Goal: Transaction & Acquisition: Book appointment/travel/reservation

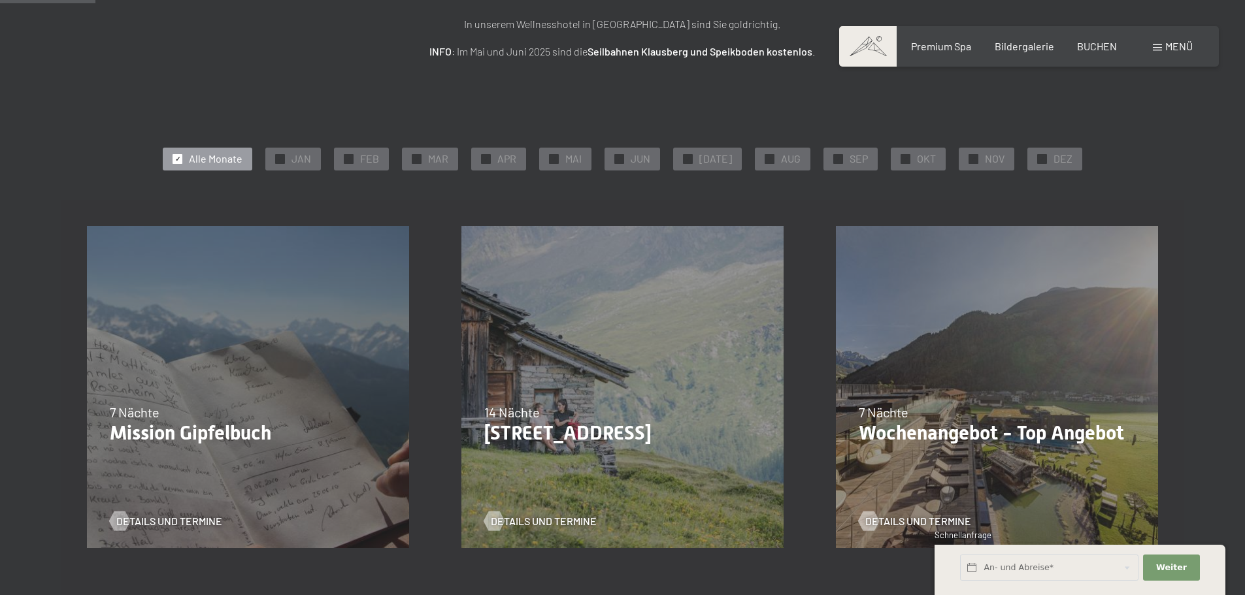
scroll to position [261, 0]
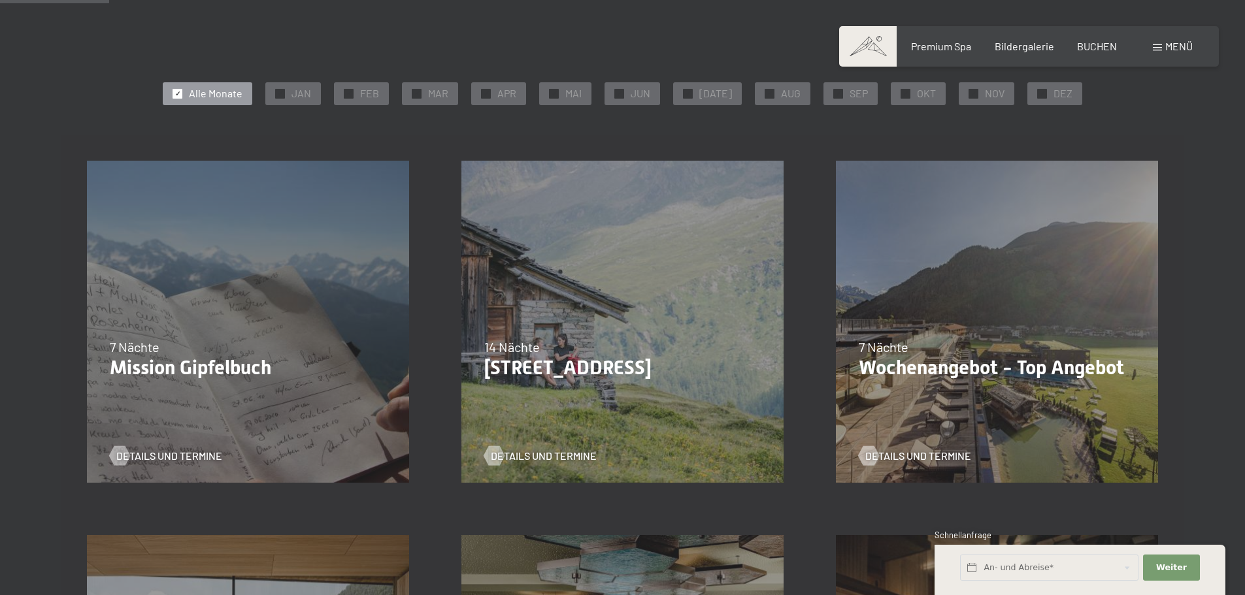
click at [900, 382] on div "21.09.2025–12.04.2026 14.05.–21.06.2026 27.06.2026–01.03.2027 7 Nächte Wochenan…" at bounding box center [997, 322] width 374 height 374
click at [897, 451] on span "Details und Termine" at bounding box center [931, 456] width 106 height 14
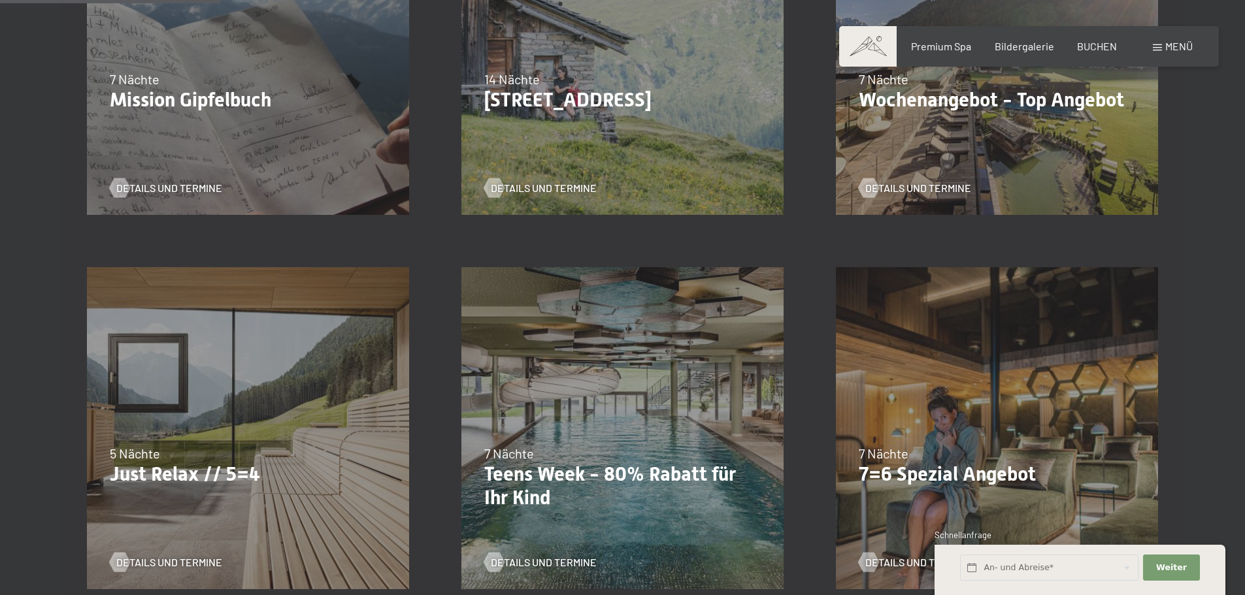
scroll to position [653, 0]
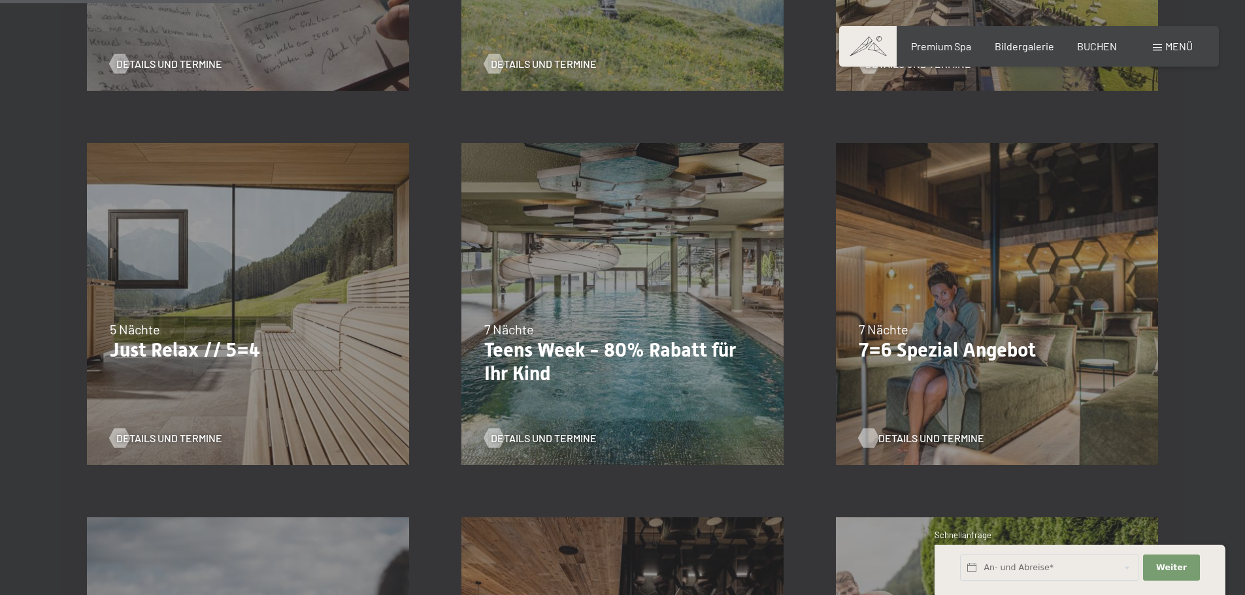
click at [923, 444] on span "Details und Termine" at bounding box center [931, 438] width 106 height 14
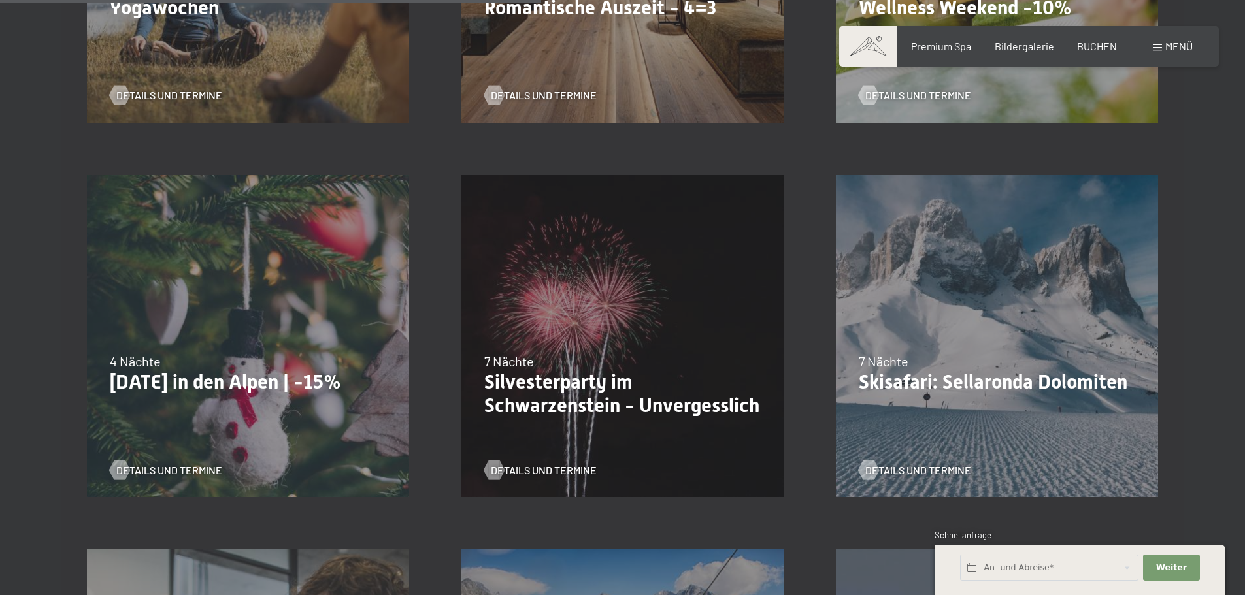
scroll to position [1372, 0]
click at [614, 416] on p "Silvesterparty im Schwarzenstein - Unvergesslich" at bounding box center [622, 392] width 276 height 47
click at [556, 465] on span "Details und Termine" at bounding box center [557, 469] width 106 height 14
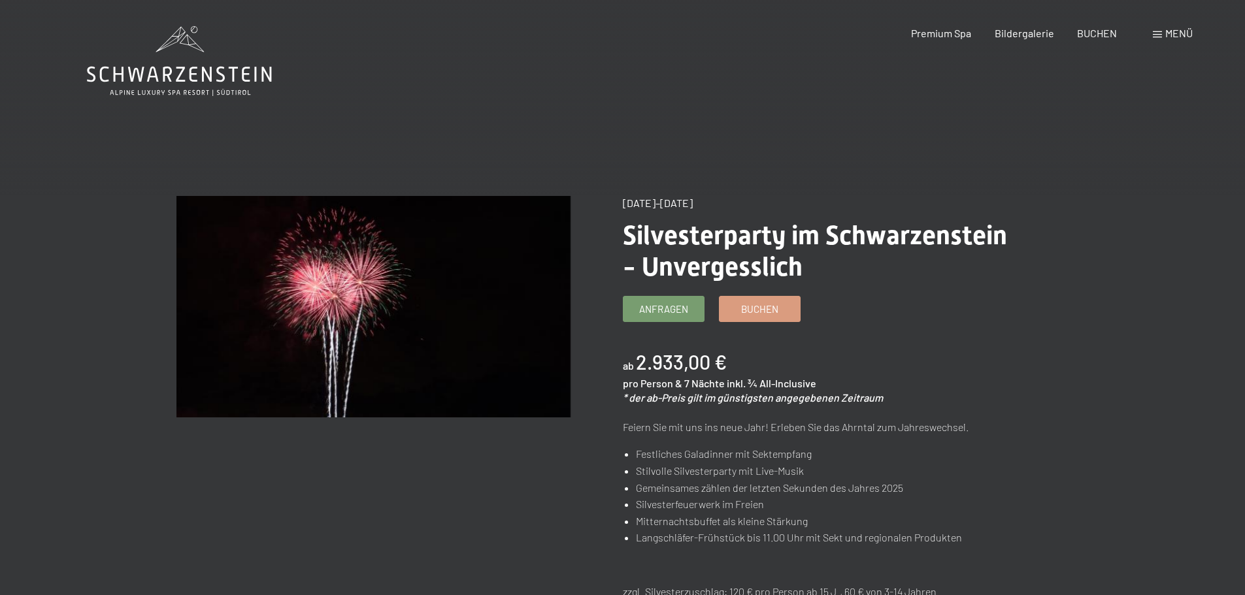
click at [921, 39] on div "Premium Spa" at bounding box center [941, 33] width 60 height 14
click at [924, 34] on span "Premium Spa" at bounding box center [941, 31] width 60 height 12
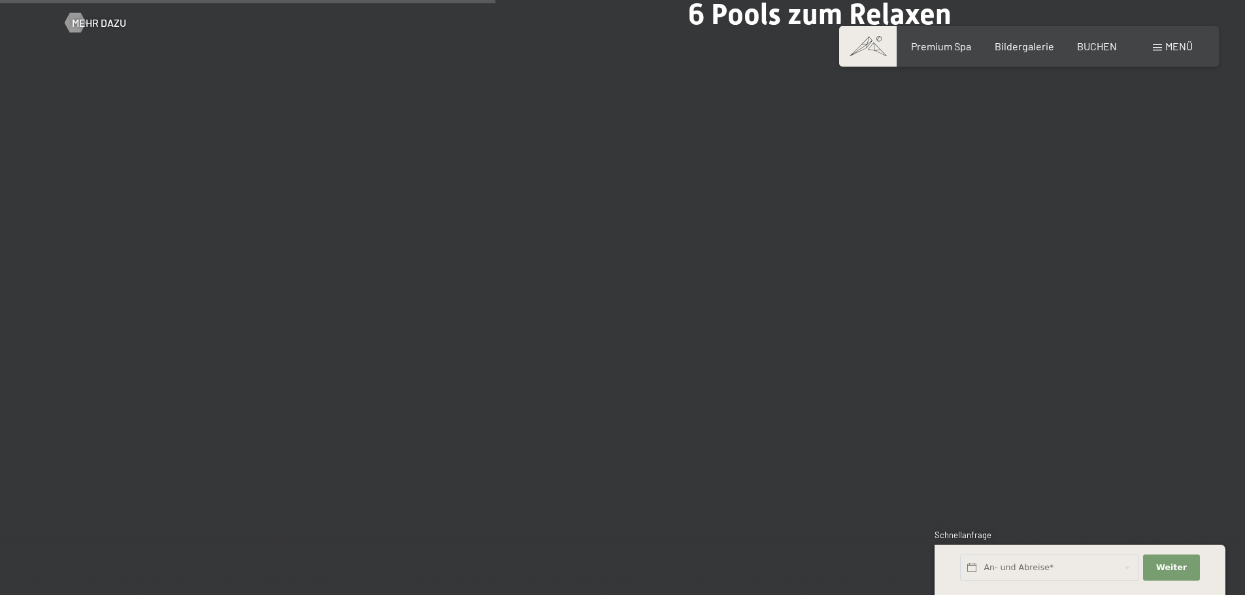
scroll to position [3855, 0]
